Goal: Transaction & Acquisition: Download file/media

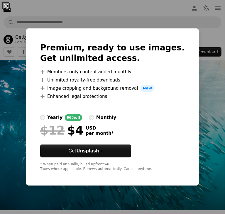
click at [208, 97] on div "An X shape Premium, ready to use images. Get unlimited access. A plus sign Memb…" at bounding box center [112, 107] width 225 height 214
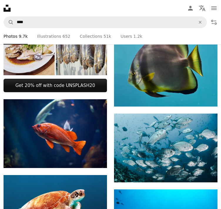
scroll to position [390, 1]
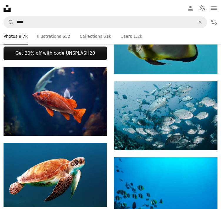
click at [161, 118] on img at bounding box center [165, 116] width 103 height 69
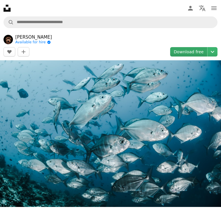
click at [195, 47] on link "Download free" at bounding box center [188, 51] width 37 height 9
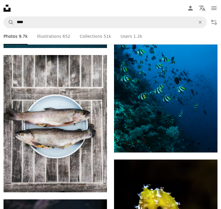
scroll to position [549, 1]
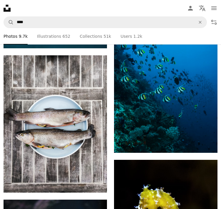
click at [158, 121] on img at bounding box center [165, 75] width 103 height 155
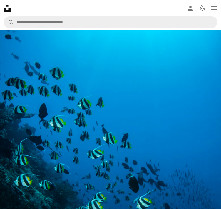
scroll to position [43, 0]
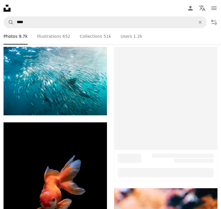
scroll to position [549, 1]
